Goal: Information Seeking & Learning: Check status

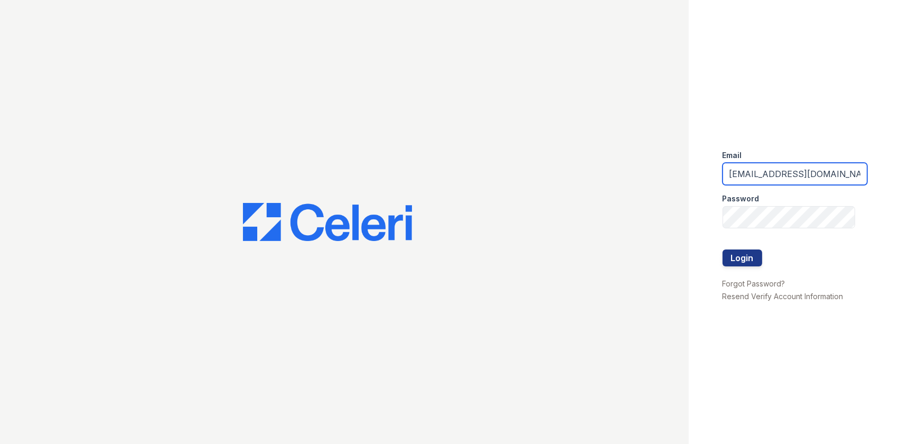
drag, startPoint x: 823, startPoint y: 172, endPoint x: 629, endPoint y: 156, distance: 195.0
click at [639, 170] on div "Email arrivelex@trinity-pm.com Password Login Forgot Password? Resend Verify Ac…" at bounding box center [459, 222] width 918 height 444
type input "m"
type input "\"
type input "mflowers@trinity-pm.com"
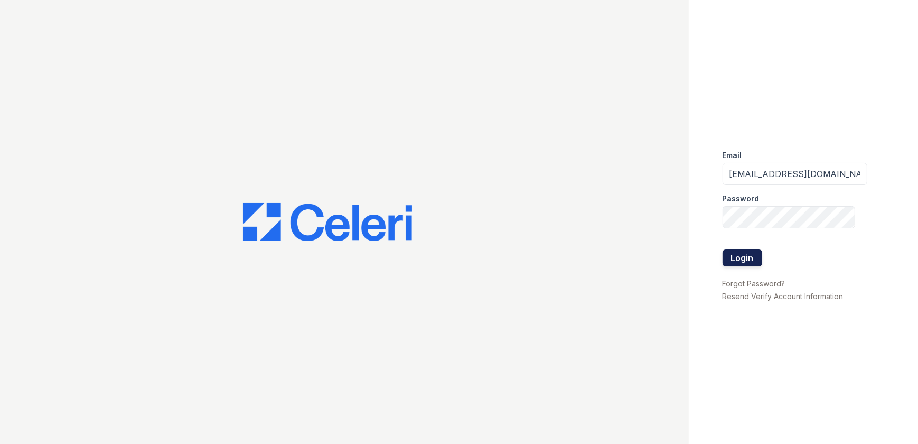
click at [729, 260] on button "Login" at bounding box center [743, 257] width 40 height 17
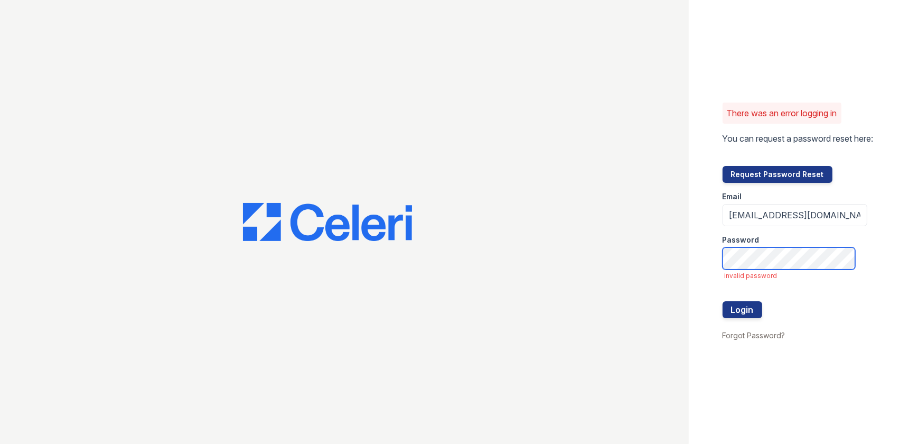
click at [723, 301] on button "Login" at bounding box center [743, 309] width 40 height 17
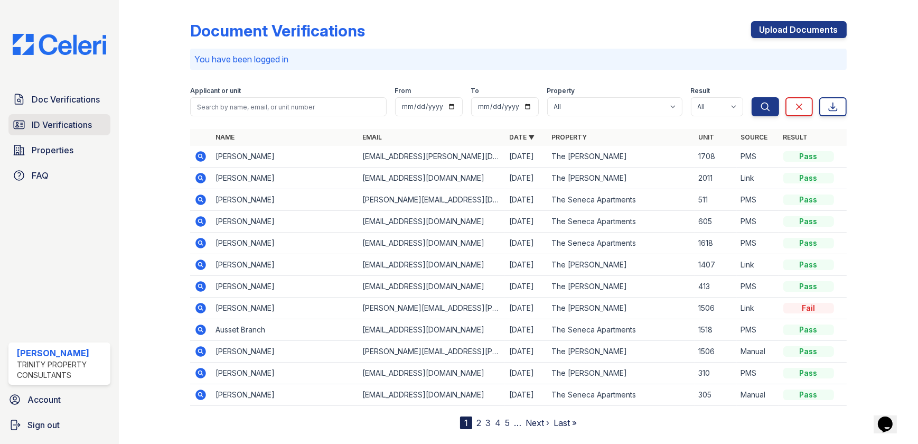
click at [45, 127] on span "ID Verifications" at bounding box center [62, 124] width 60 height 13
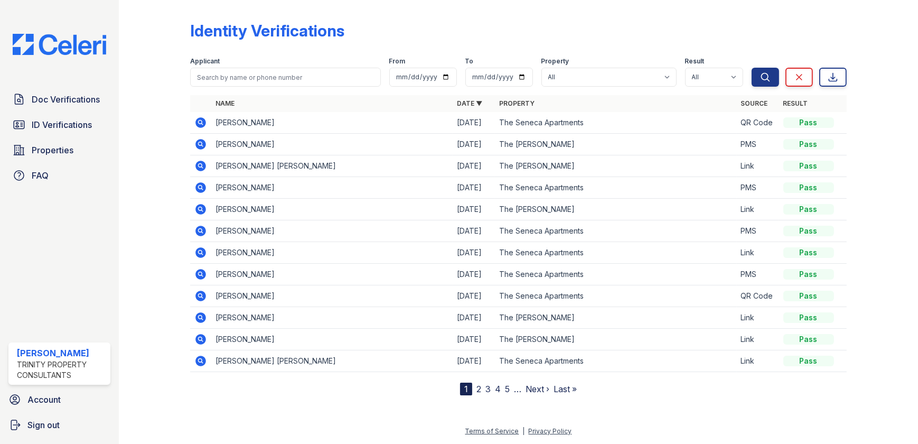
drag, startPoint x: 71, startPoint y: 130, endPoint x: 151, endPoint y: 112, distance: 81.8
click at [71, 130] on span "ID Verifications" at bounding box center [62, 124] width 60 height 13
click at [43, 152] on span "Properties" at bounding box center [53, 150] width 42 height 13
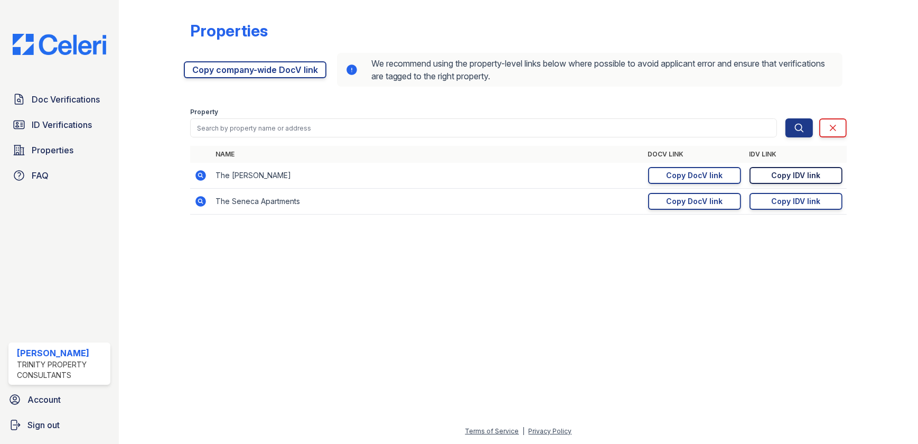
click at [795, 174] on div "Copy IDV link" at bounding box center [795, 175] width 49 height 11
click at [702, 176] on div "Copy DocV link" at bounding box center [694, 175] width 57 height 11
click at [63, 98] on span "Doc Verifications" at bounding box center [66, 99] width 68 height 13
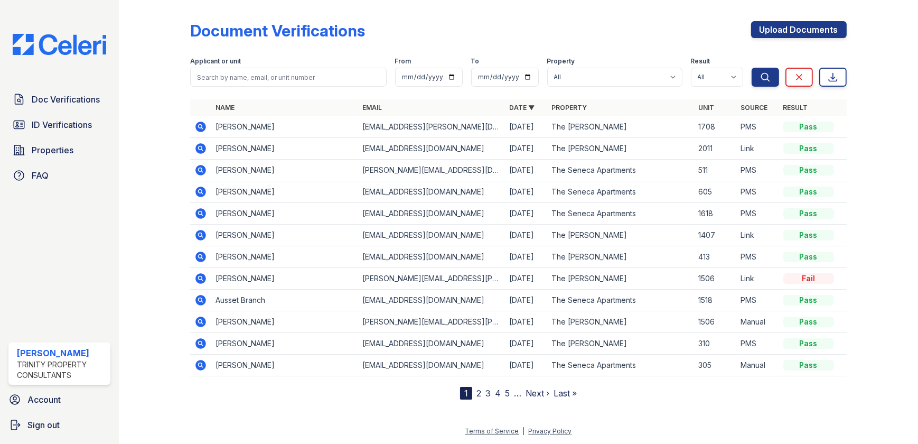
click at [202, 150] on icon at bounding box center [201, 148] width 11 height 11
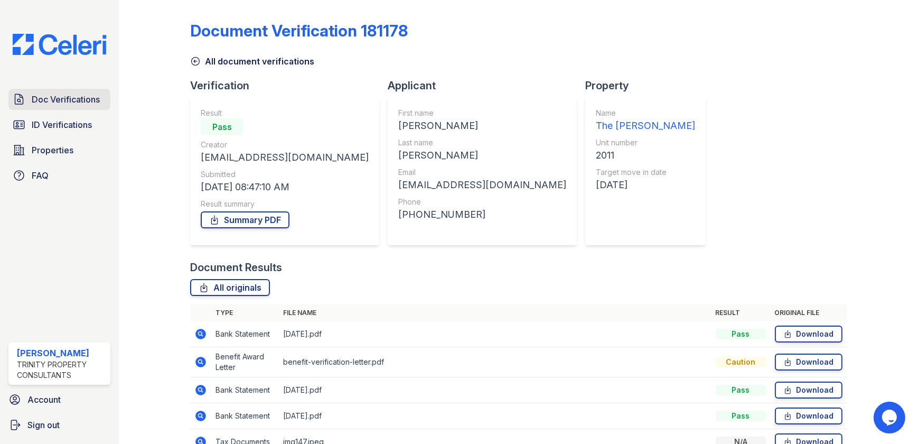
click at [81, 101] on span "Doc Verifications" at bounding box center [66, 99] width 68 height 13
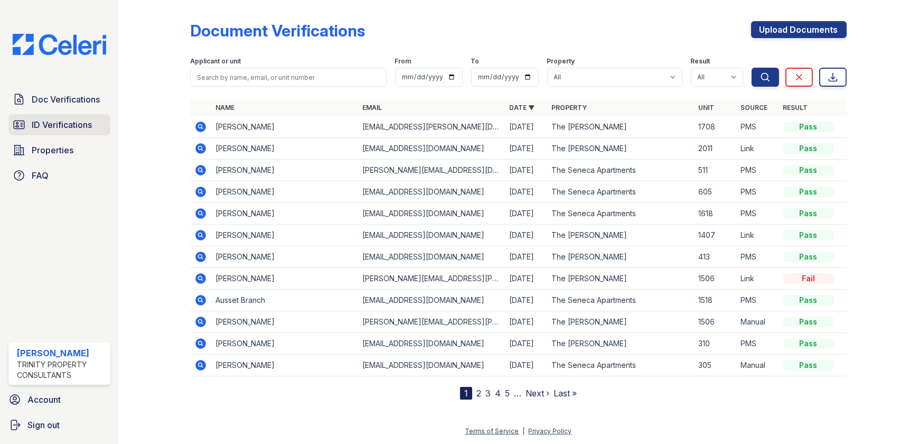
click at [67, 125] on span "ID Verifications" at bounding box center [62, 124] width 60 height 13
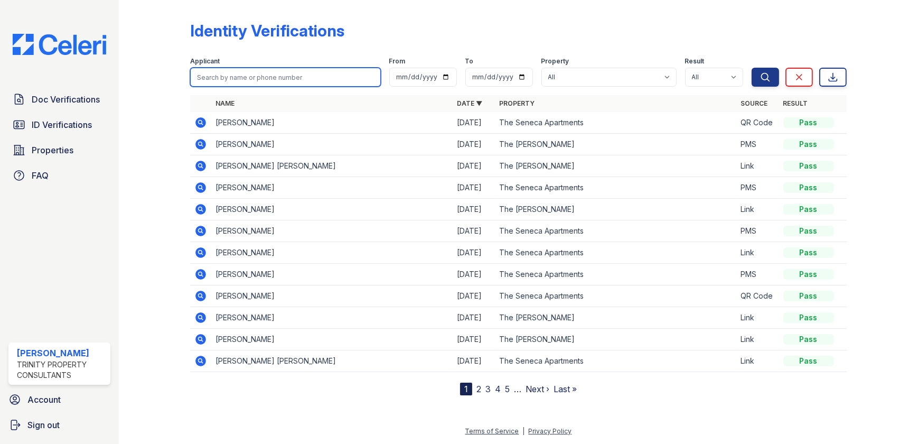
click at [249, 69] on input "search" at bounding box center [285, 77] width 190 height 19
type input "sophie"
click at [752, 68] on button "Search" at bounding box center [765, 77] width 27 height 19
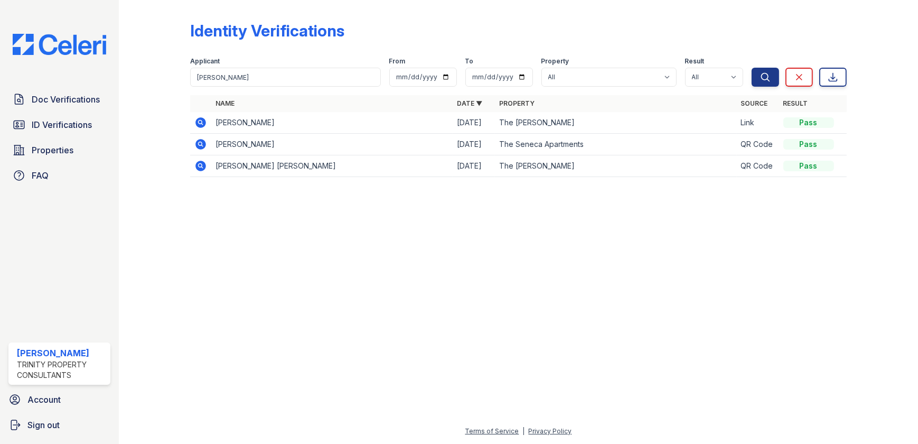
click at [199, 123] on icon at bounding box center [200, 122] width 13 height 13
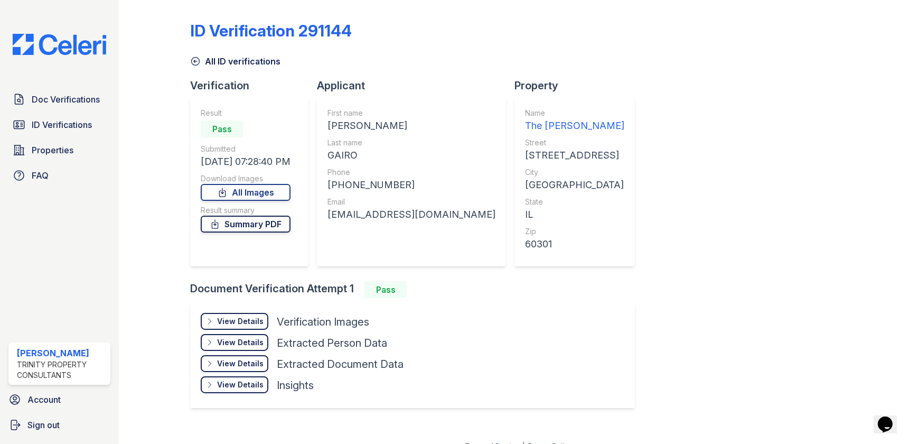
click at [256, 226] on link "Summary PDF" at bounding box center [246, 224] width 90 height 17
click at [223, 193] on icon at bounding box center [223, 192] width 6 height 8
click at [46, 144] on span "Properties" at bounding box center [53, 150] width 42 height 13
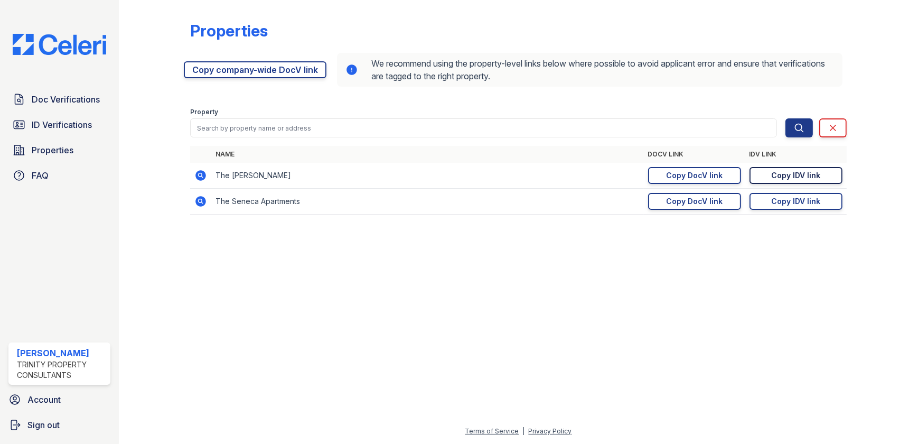
click at [792, 180] on div "Copy IDV link" at bounding box center [795, 175] width 49 height 11
click at [697, 174] on div "Copy DocV link" at bounding box center [694, 175] width 57 height 11
click at [59, 125] on span "ID Verifications" at bounding box center [62, 124] width 60 height 13
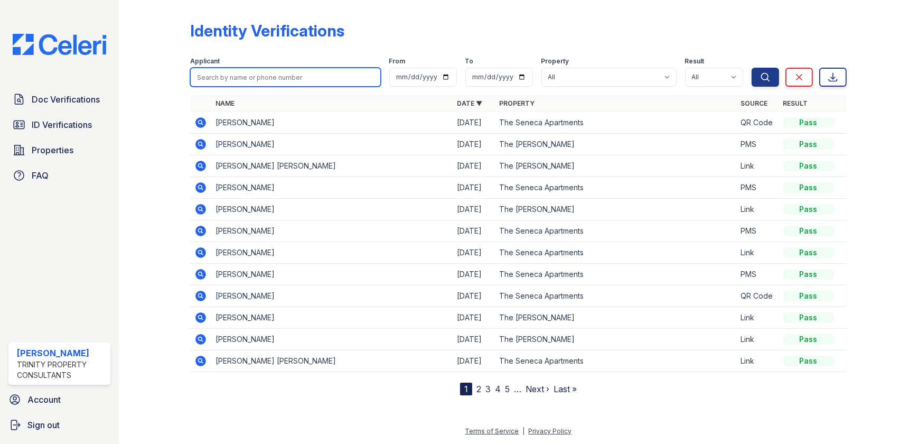
click at [260, 71] on input "search" at bounding box center [285, 77] width 190 height 19
type input "gitogo"
click at [752, 68] on button "Search" at bounding box center [765, 77] width 27 height 19
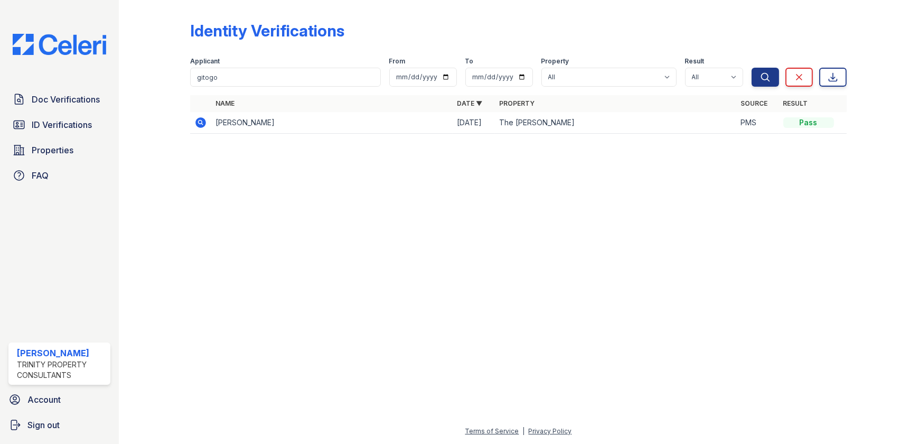
click at [195, 122] on icon at bounding box center [200, 122] width 13 height 13
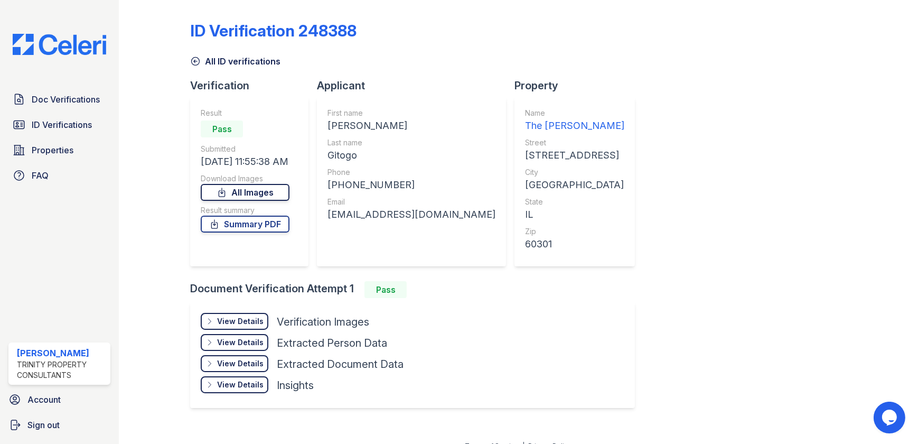
click at [256, 194] on link "All Images" at bounding box center [245, 192] width 89 height 17
